Goal: Information Seeking & Learning: Learn about a topic

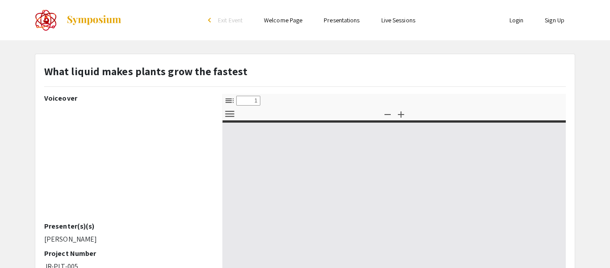
select select "custom"
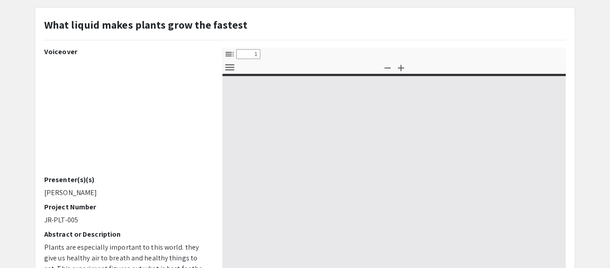
scroll to position [46, 0]
type input "0"
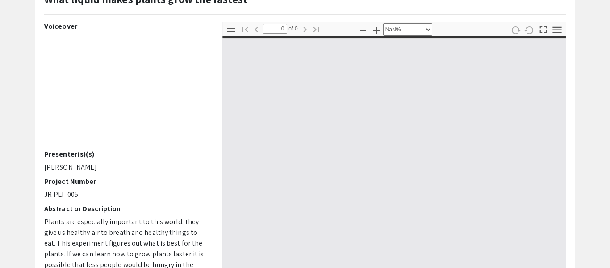
scroll to position [73, 0]
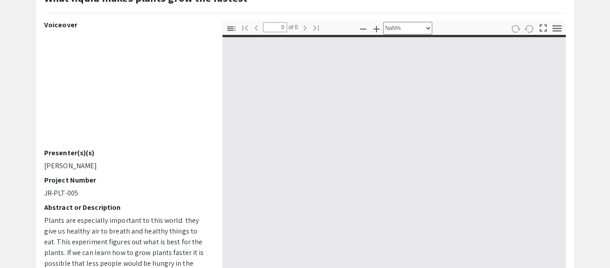
select select "auto"
type input "1"
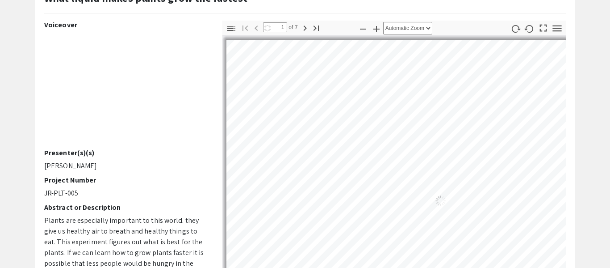
select select "auto"
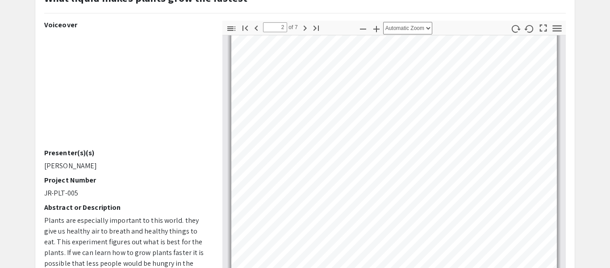
scroll to position [261, 0]
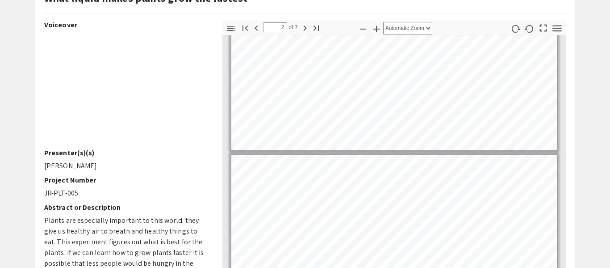
type input "3"
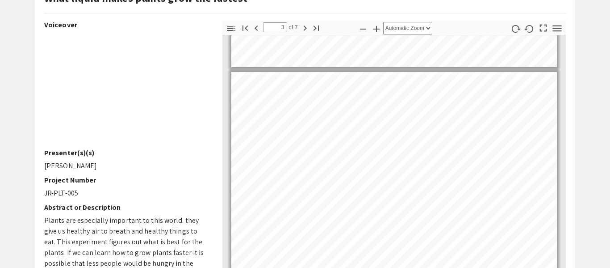
scroll to position [465, 0]
select select "page-width"
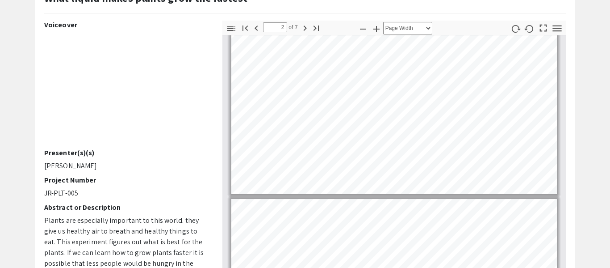
type input "1"
